Goal: Information Seeking & Learning: Learn about a topic

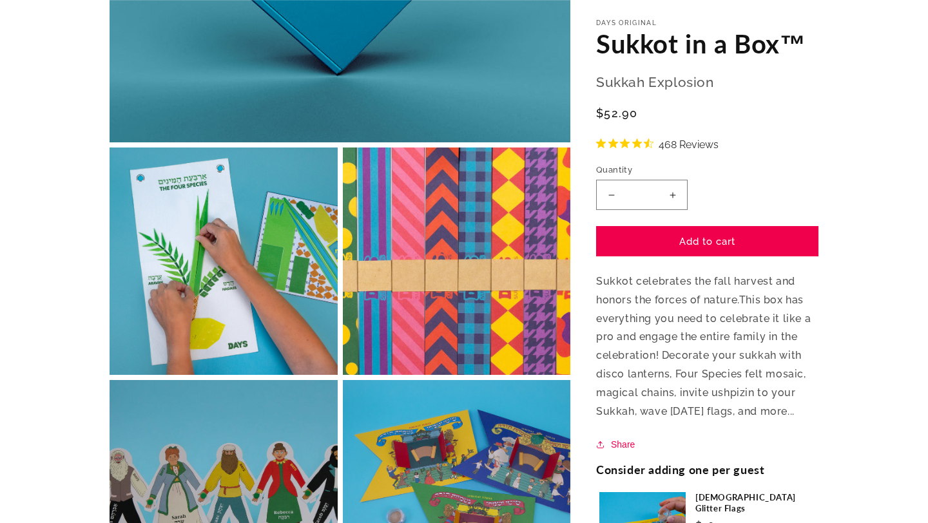
scroll to position [425, 0]
click at [110, 375] on button "Open media 2 in modal" at bounding box center [110, 375] width 0 height 0
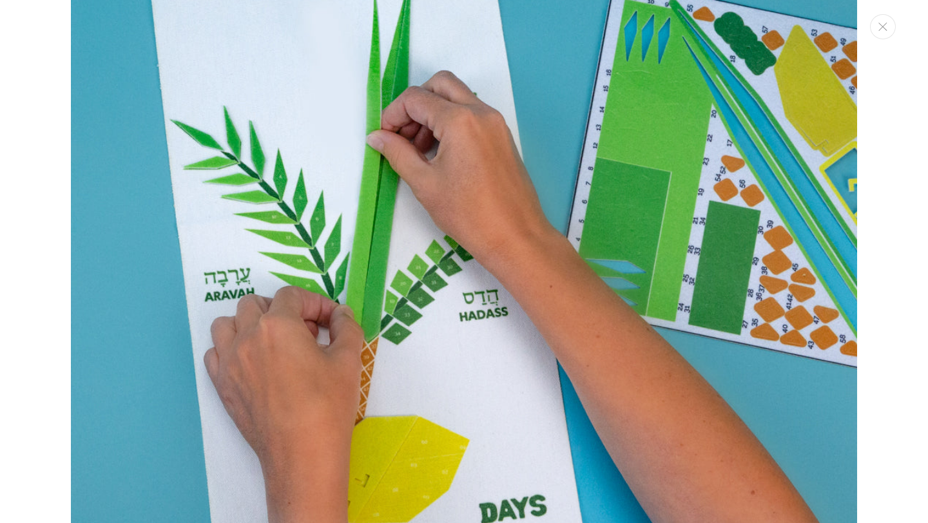
scroll to position [983, 0]
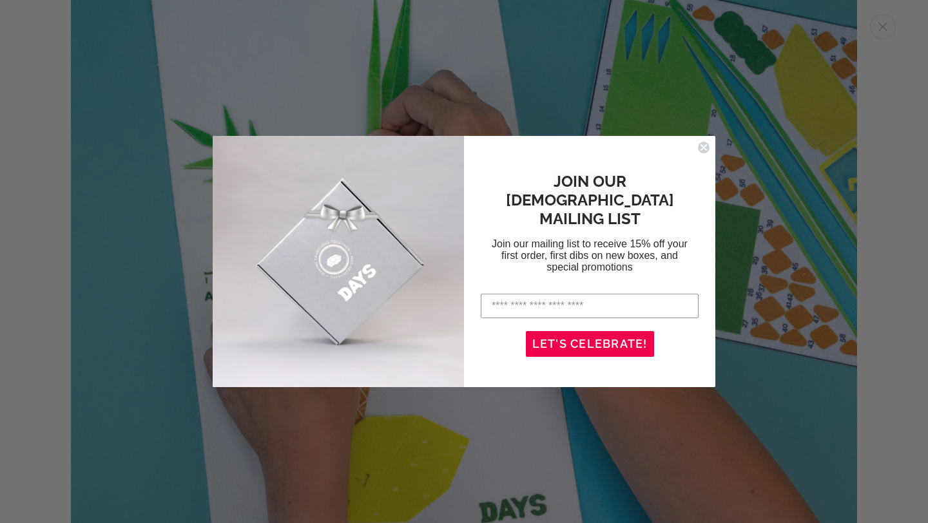
click at [704, 146] on icon "Close dialog" at bounding box center [703, 147] width 5 height 5
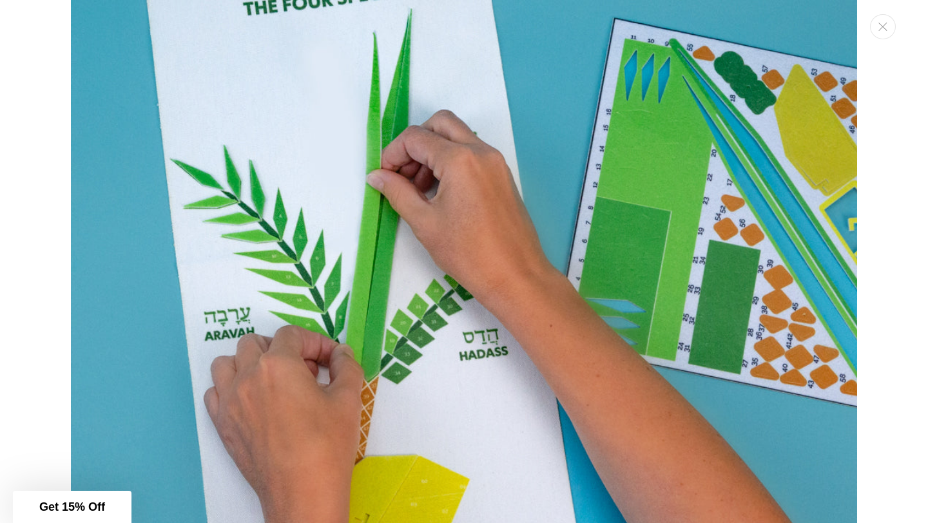
scroll to position [951, 0]
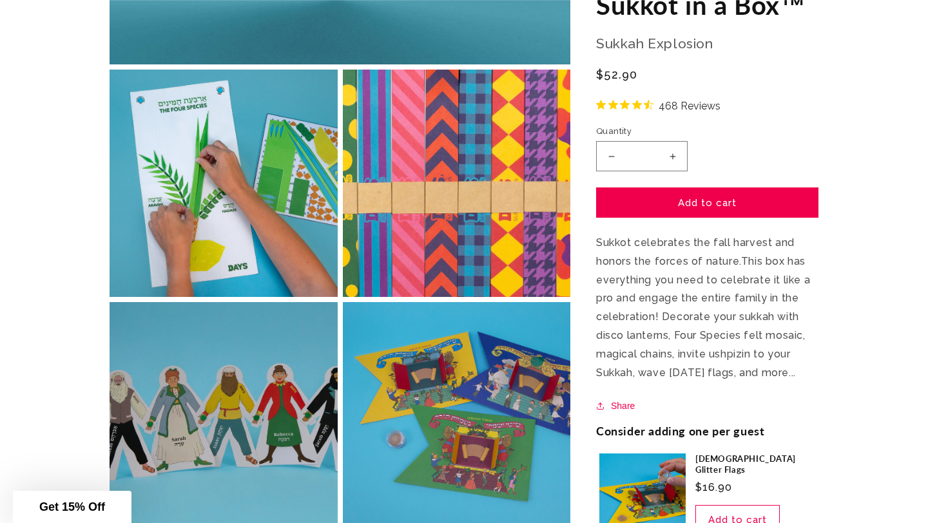
scroll to position [503, 0]
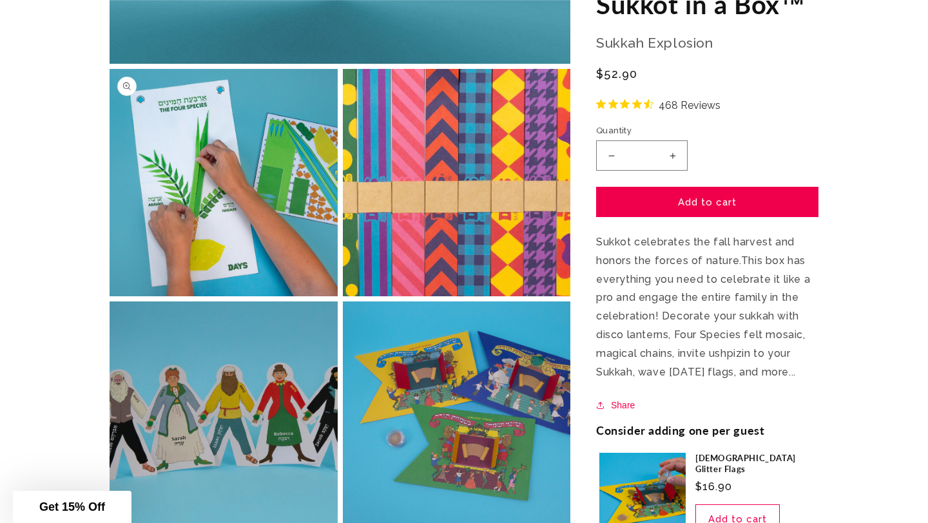
click at [110, 297] on button "Open media 2 in modal" at bounding box center [110, 297] width 0 height 0
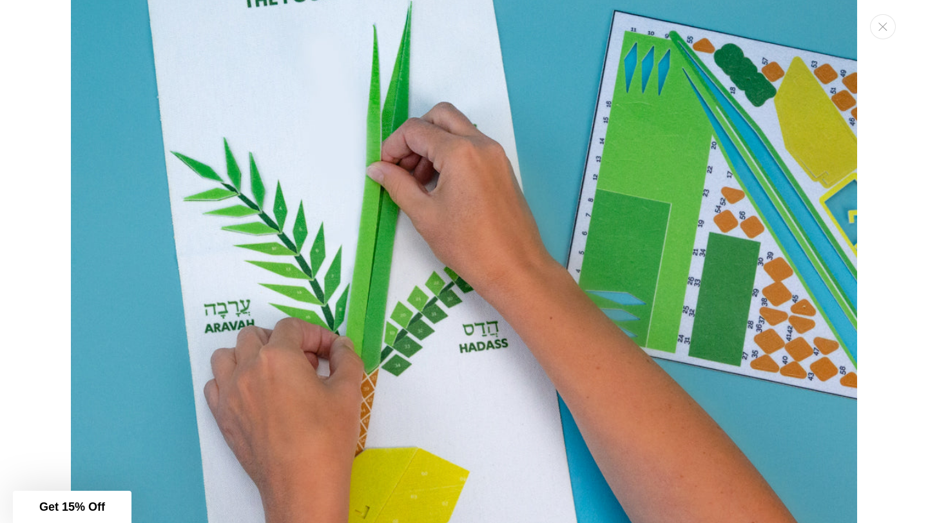
scroll to position [948, 0]
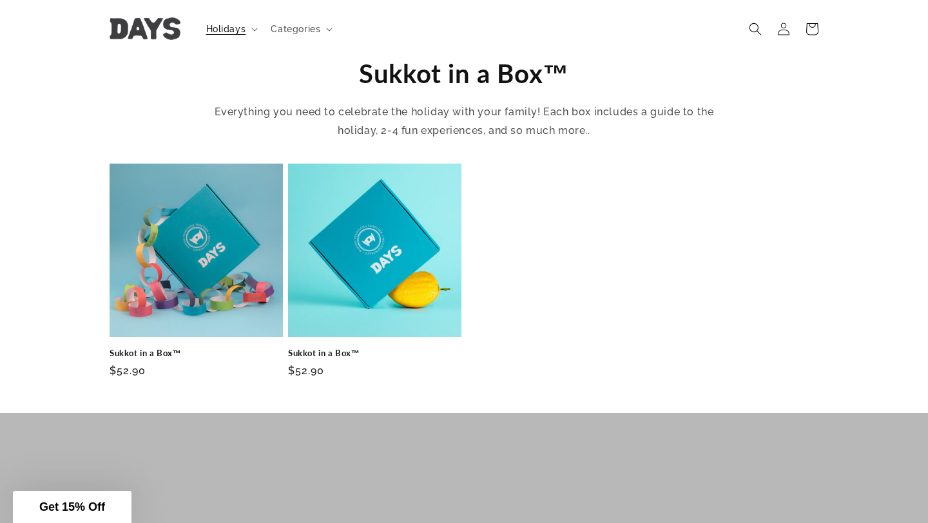
scroll to position [412, 0]
